Goal: Find specific page/section: Find specific page/section

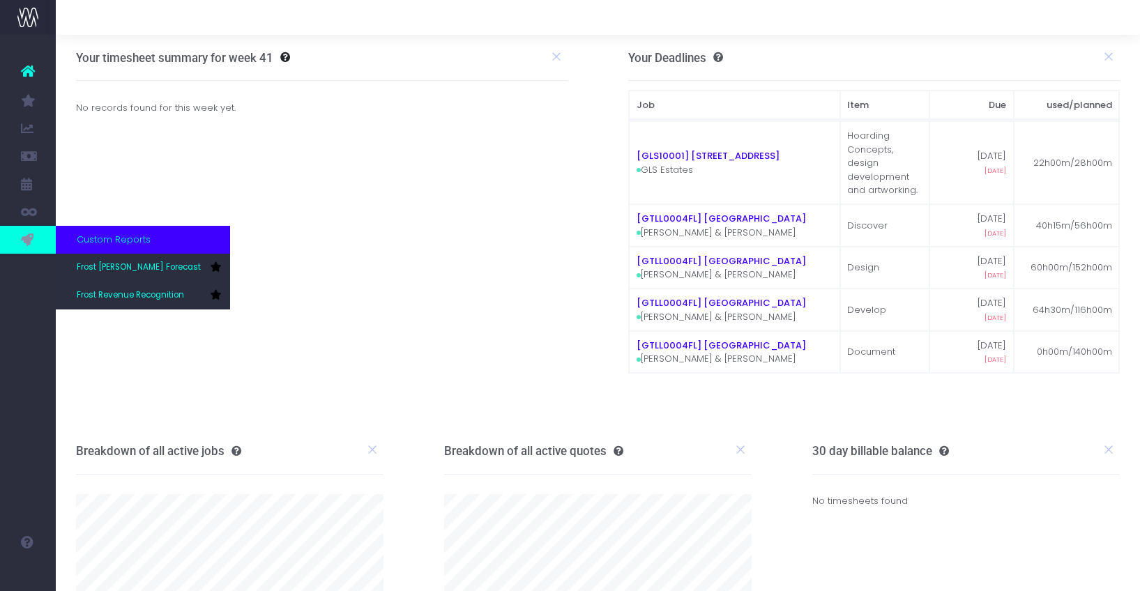
click at [24, 239] on icon at bounding box center [28, 239] width 14 height 15
click at [101, 268] on span "Frost [PERSON_NAME] Forecast" at bounding box center [139, 268] width 124 height 13
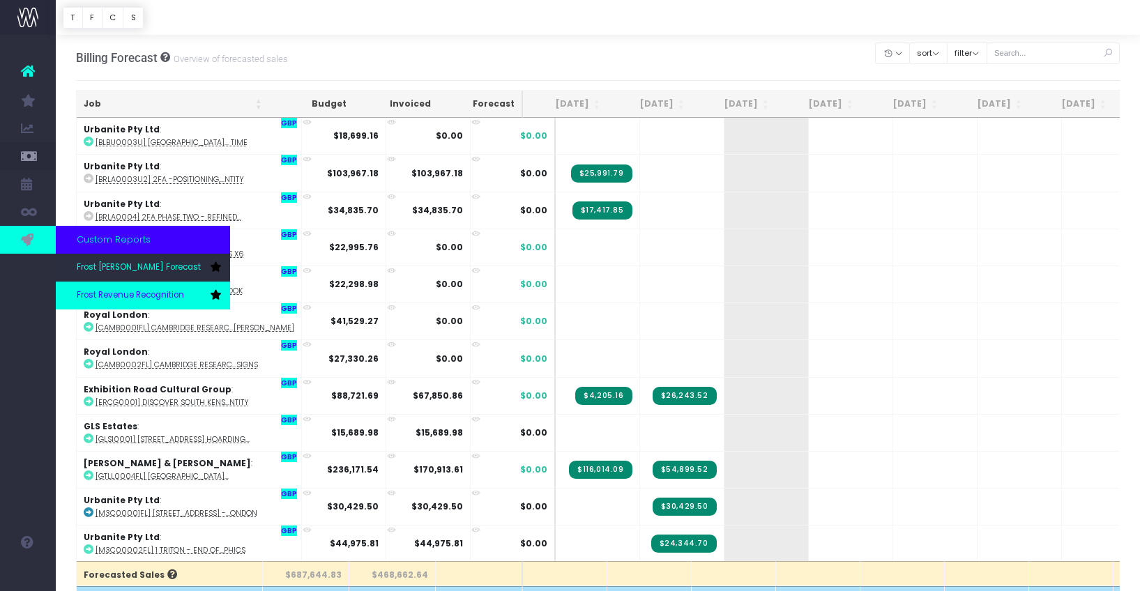
click at [104, 291] on span "Frost Revenue Recognition" at bounding box center [130, 295] width 107 height 13
